Goal: Find specific page/section: Find specific page/section

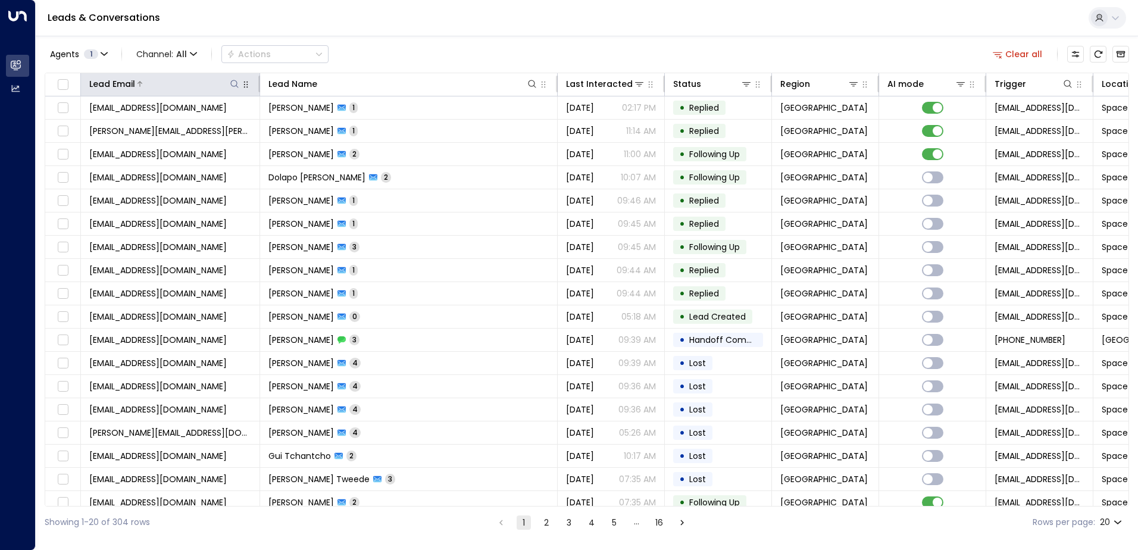
click at [235, 85] on icon at bounding box center [235, 84] width 10 height 10
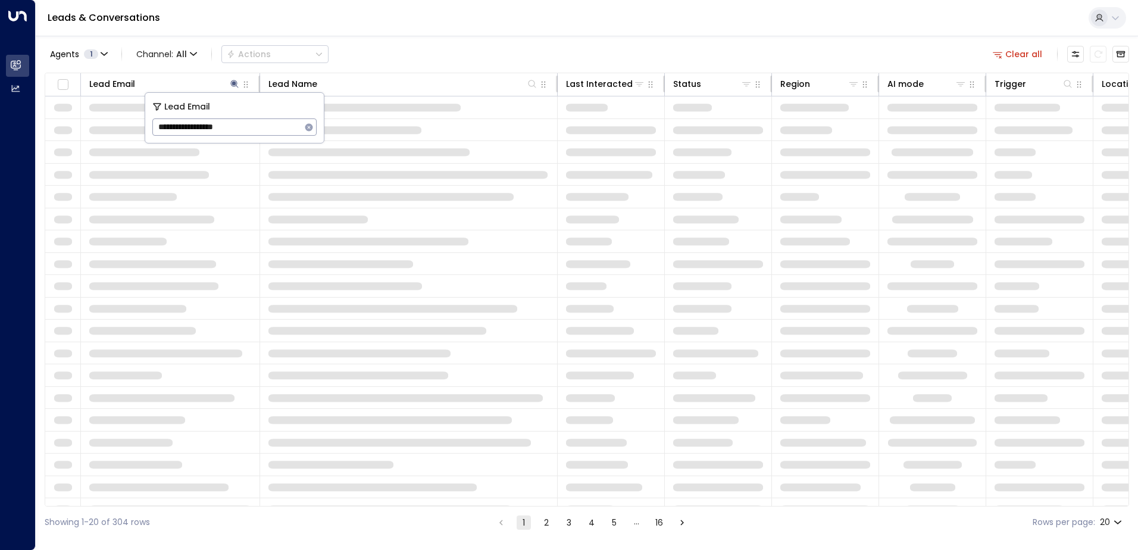
type input "**********"
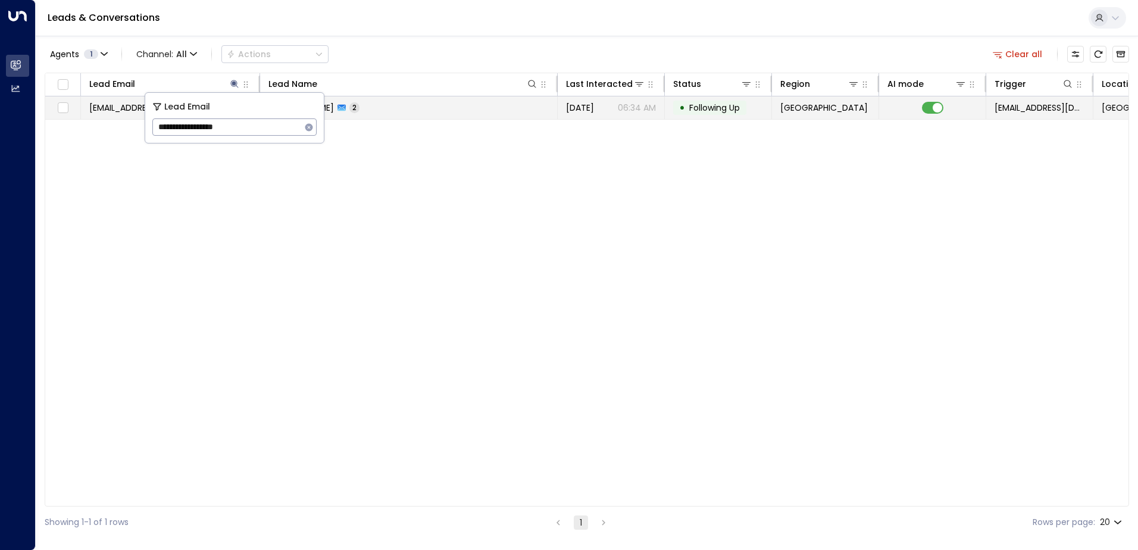
click at [434, 111] on td "Shumon Miah 2" at bounding box center [409, 107] width 298 height 23
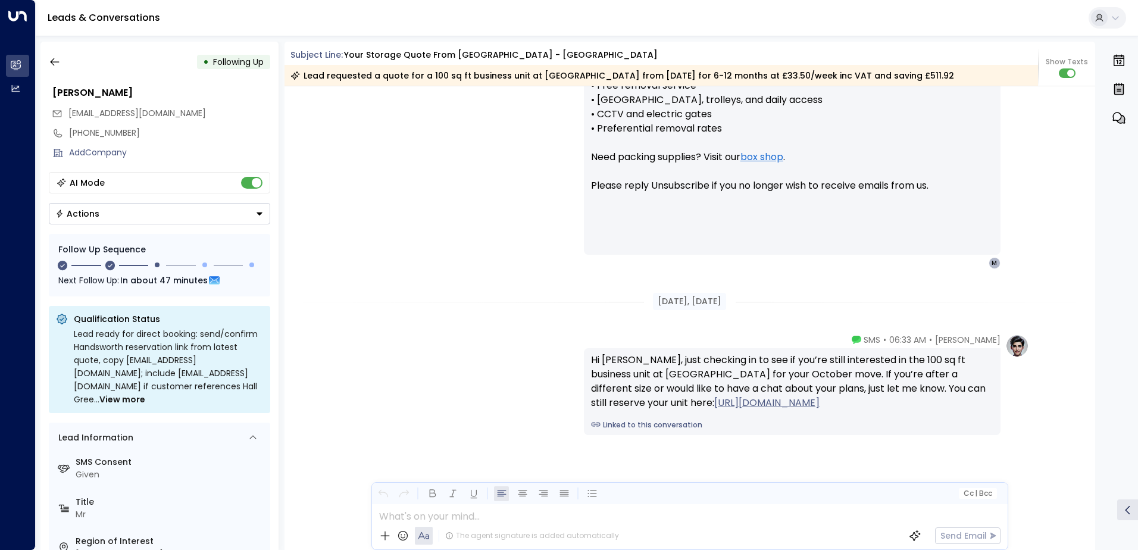
scroll to position [2037, 0]
